Goal: Task Accomplishment & Management: Manage account settings

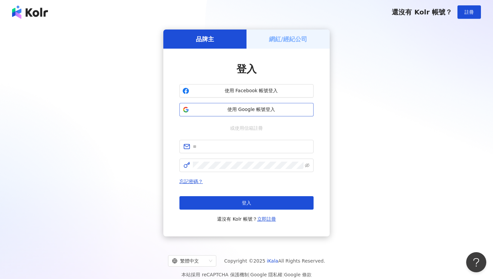
click at [202, 110] on span "使用 Google 帳號登入" at bounding box center [251, 109] width 119 height 7
click at [253, 43] on h5 "網紅/經紀公司" at bounding box center [288, 39] width 39 height 8
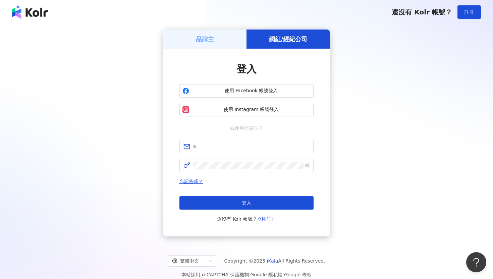
click at [208, 39] on h5 "品牌主" at bounding box center [205, 39] width 18 height 8
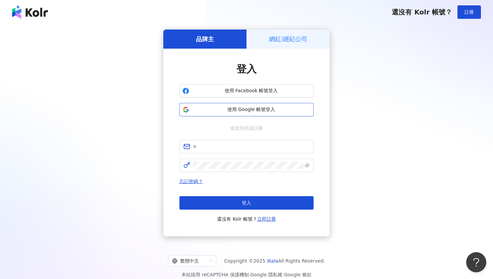
click at [246, 109] on span "使用 Google 帳號登入" at bounding box center [251, 109] width 119 height 7
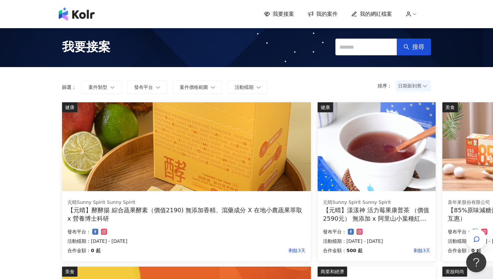
click at [253, 15] on icon at bounding box center [409, 14] width 6 height 6
click at [253, 14] on span "我的網紅檔案" at bounding box center [376, 13] width 32 height 7
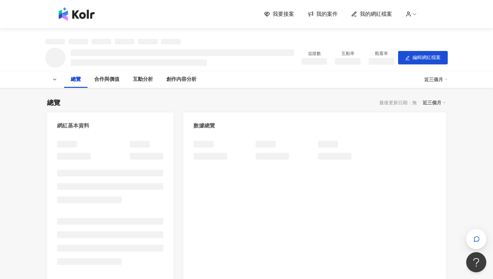
click at [253, 15] on link "我的案件" at bounding box center [323, 13] width 30 height 7
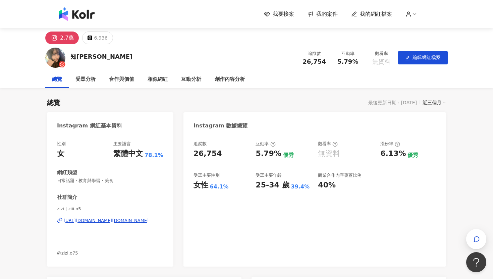
click at [253, 15] on span "我的案件" at bounding box center [326, 13] width 21 height 7
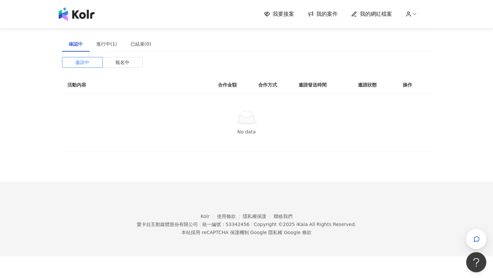
click at [226, 83] on th "合作金額" at bounding box center [233, 85] width 40 height 18
click at [113, 46] on div "進行中(1)" at bounding box center [106, 43] width 21 height 7
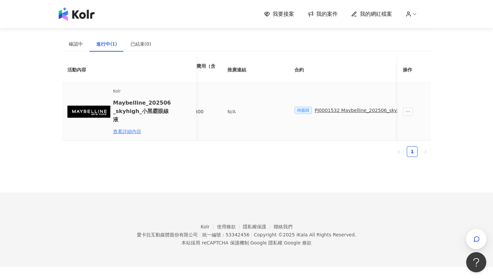
scroll to position [0, 27]
click at [253, 107] on div "PJ0001532 Maybelline_202506_skyhigh_小黑霸眼線液_萊雅合作備忘錄" at bounding box center [392, 110] width 158 height 7
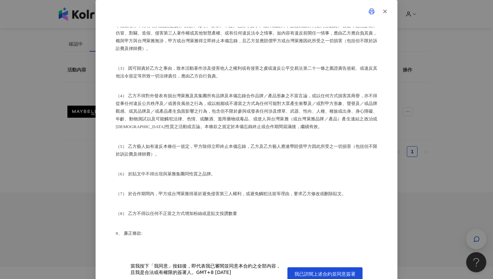
scroll to position [913, 0]
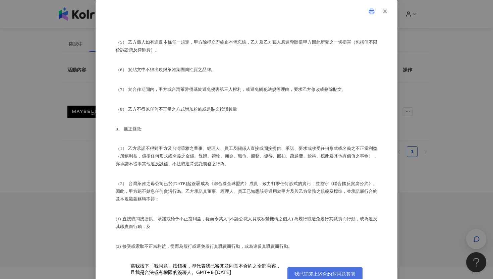
click at [253, 245] on span "我已詳閱上述合約並同意簽署" at bounding box center [324, 273] width 61 height 5
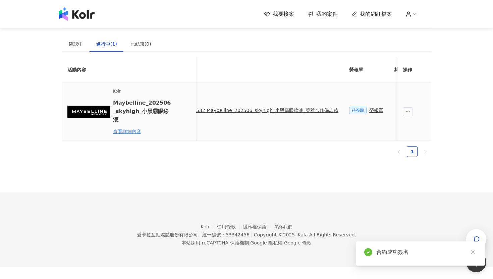
scroll to position [0, 161]
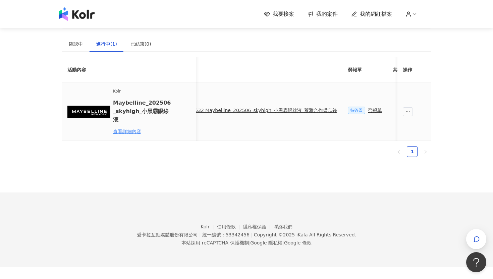
click at [253, 108] on div "勞報單" at bounding box center [375, 110] width 14 height 7
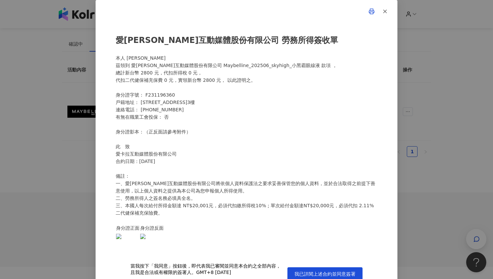
scroll to position [115, 0]
click at [253, 245] on span "我已詳閱上述合約並同意簽署" at bounding box center [324, 273] width 61 height 5
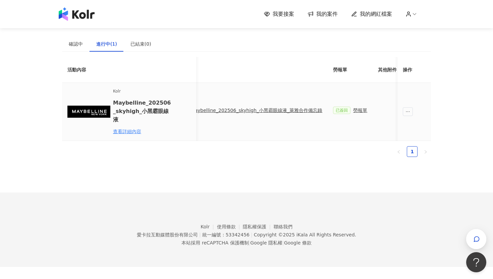
scroll to position [0, 263]
click at [253, 110] on span "回報貼文" at bounding box center [330, 111] width 19 height 5
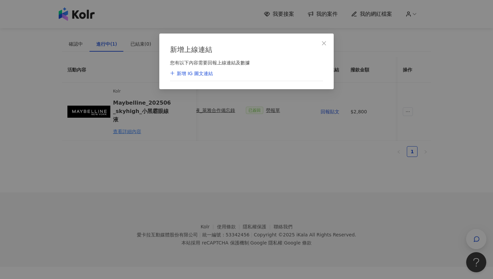
click at [253, 97] on div "新增上線連結 您有以下內容需要回報上線連結及數據 新增 IG 圖文連結" at bounding box center [246, 139] width 493 height 279
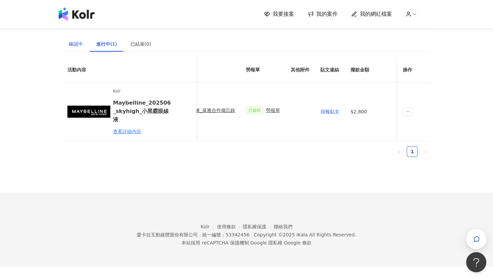
click at [81, 44] on div "確認中" at bounding box center [76, 43] width 14 height 7
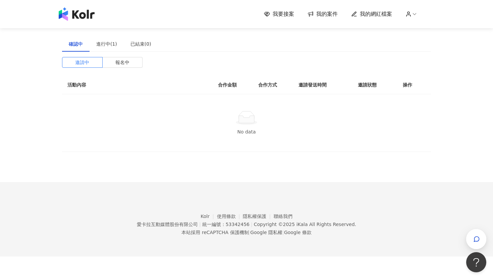
click at [253, 13] on span "我要接案" at bounding box center [283, 13] width 21 height 7
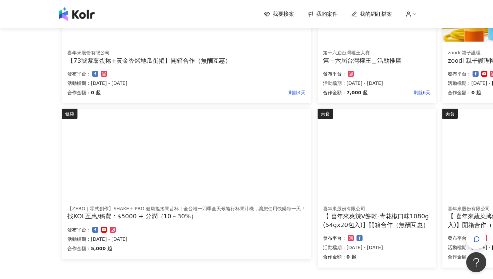
scroll to position [429, 0]
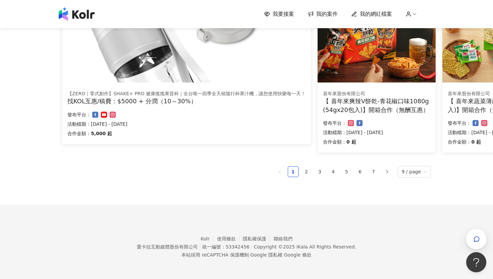
click at [253, 11] on span "我的案件" at bounding box center [326, 13] width 21 height 7
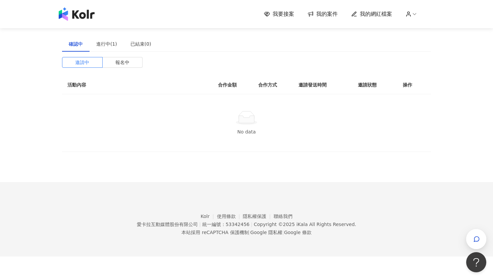
click at [253, 16] on span "我要接案" at bounding box center [283, 13] width 21 height 7
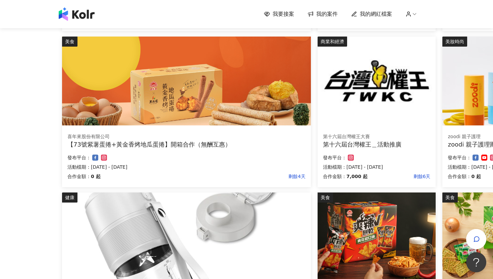
scroll to position [429, 0]
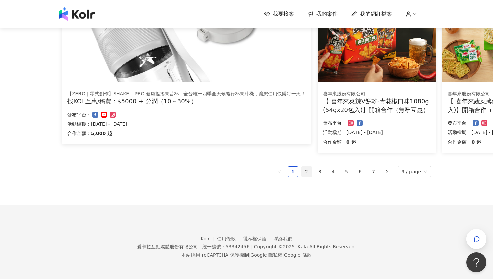
click at [253, 175] on link "2" at bounding box center [307, 172] width 10 height 10
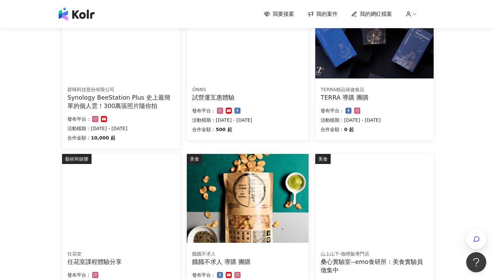
scroll to position [437, 0]
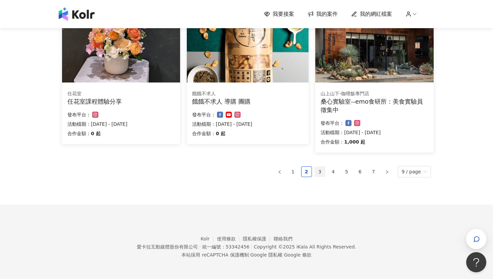
click at [253, 173] on link "3" at bounding box center [320, 172] width 10 height 10
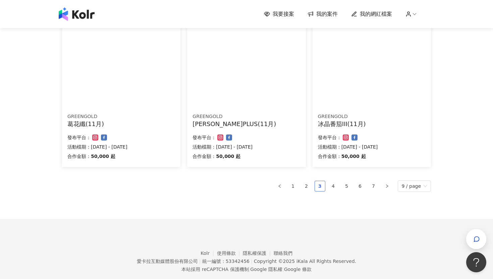
scroll to position [420, 0]
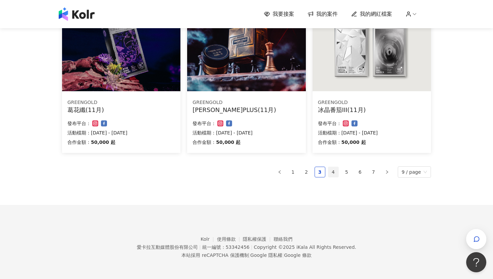
click at [253, 173] on link "4" at bounding box center [333, 172] width 10 height 10
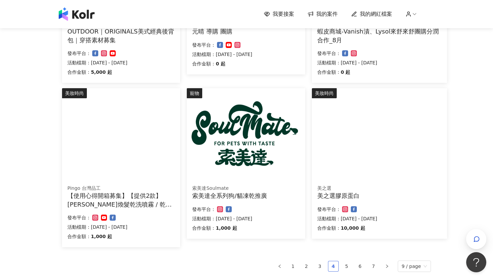
scroll to position [429, 0]
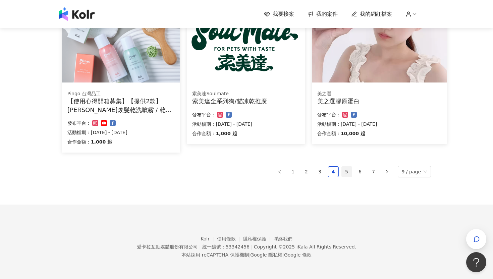
click at [253, 170] on link "5" at bounding box center [347, 172] width 10 height 10
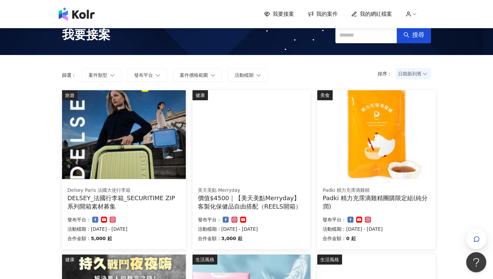
scroll to position [37, 0]
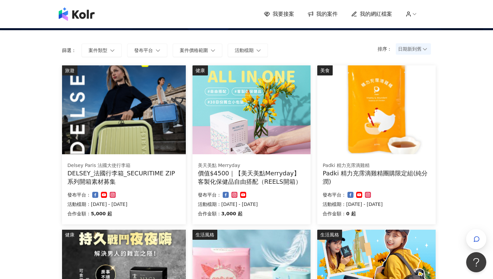
click at [156, 150] on img at bounding box center [124, 109] width 124 height 89
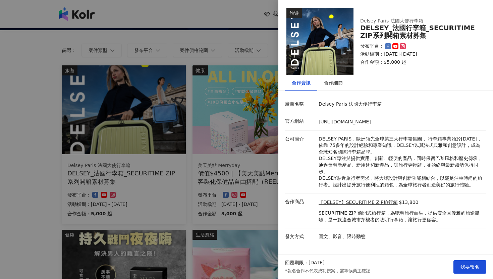
click at [237, 183] on div at bounding box center [246, 139] width 493 height 279
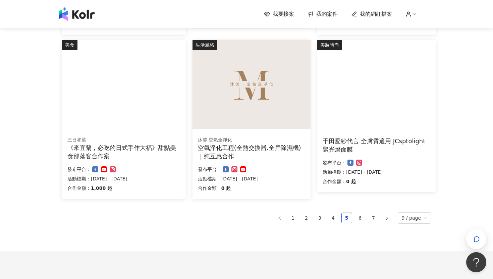
scroll to position [400, 0]
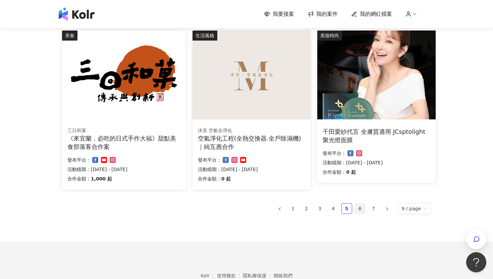
click at [253, 208] on link "6" at bounding box center [360, 209] width 10 height 10
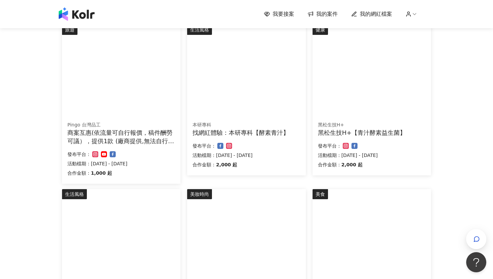
scroll to position [424, 0]
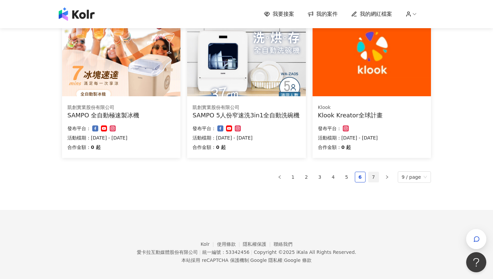
click at [253, 175] on link "7" at bounding box center [374, 177] width 10 height 10
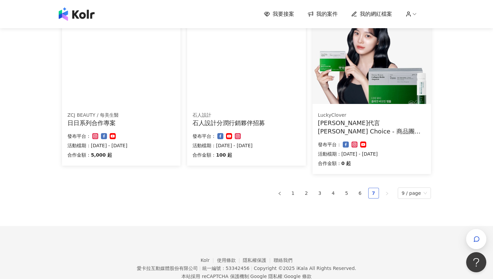
scroll to position [109, 0]
